Goal: Information Seeking & Learning: Learn about a topic

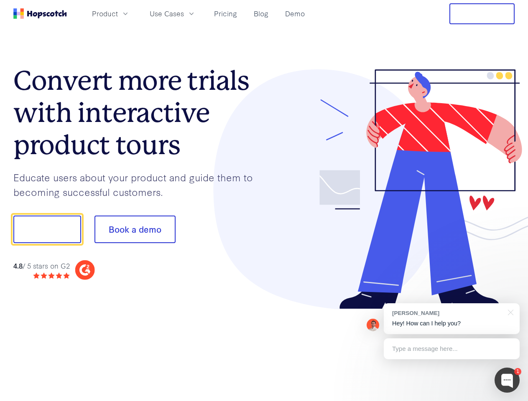
click at [264, 201] on div at bounding box center [389, 189] width 251 height 240
click at [118, 13] on span "Product" at bounding box center [105, 13] width 26 height 10
click at [184, 13] on span "Use Cases" at bounding box center [167, 13] width 34 height 10
click at [482, 14] on button "Free Trial" at bounding box center [481, 13] width 65 height 21
click at [47, 229] on button "Show me!" at bounding box center [47, 230] width 68 height 28
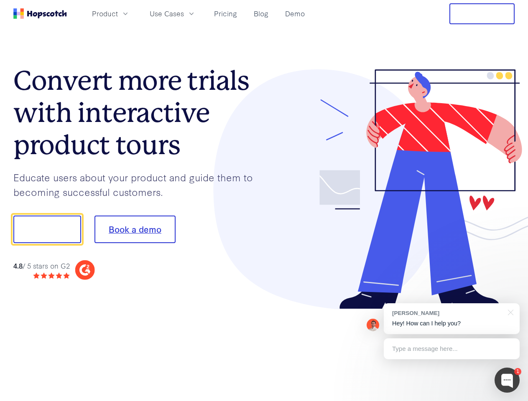
click at [135, 229] on button "Book a demo" at bounding box center [134, 230] width 81 height 28
click at [507, 380] on div at bounding box center [506, 380] width 25 height 25
click at [451, 319] on div "[PERSON_NAME] Hey! How can I help you?" at bounding box center [452, 318] width 136 height 31
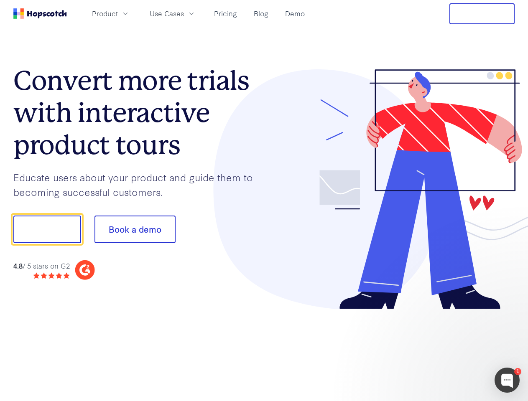
click at [509, 312] on div at bounding box center [441, 284] width 157 height 167
click at [451, 349] on div at bounding box center [441, 284] width 157 height 167
